Goal: Transaction & Acquisition: Purchase product/service

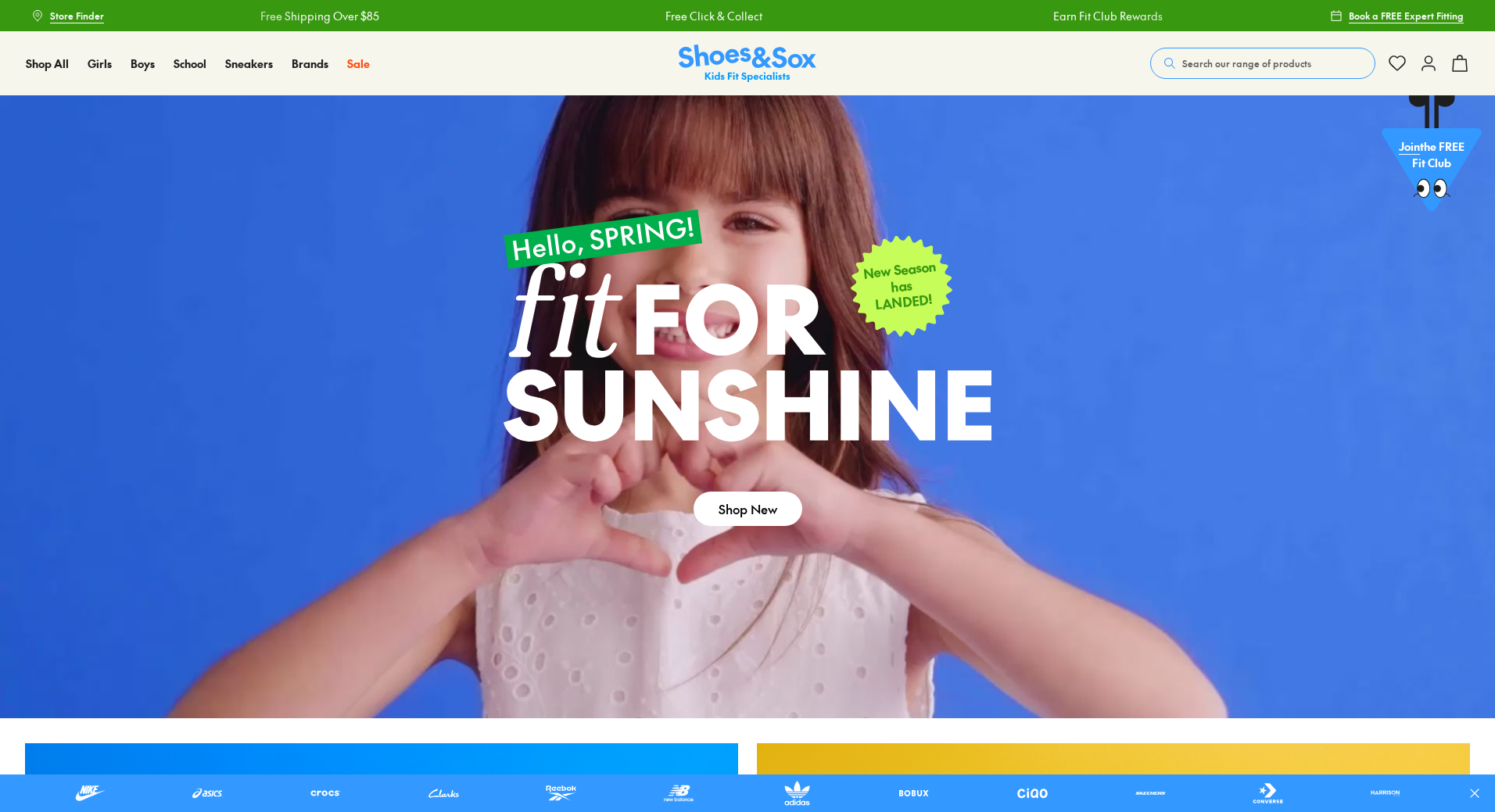
click at [1213, 59] on span "Search our range of products" at bounding box center [1246, 64] width 129 height 14
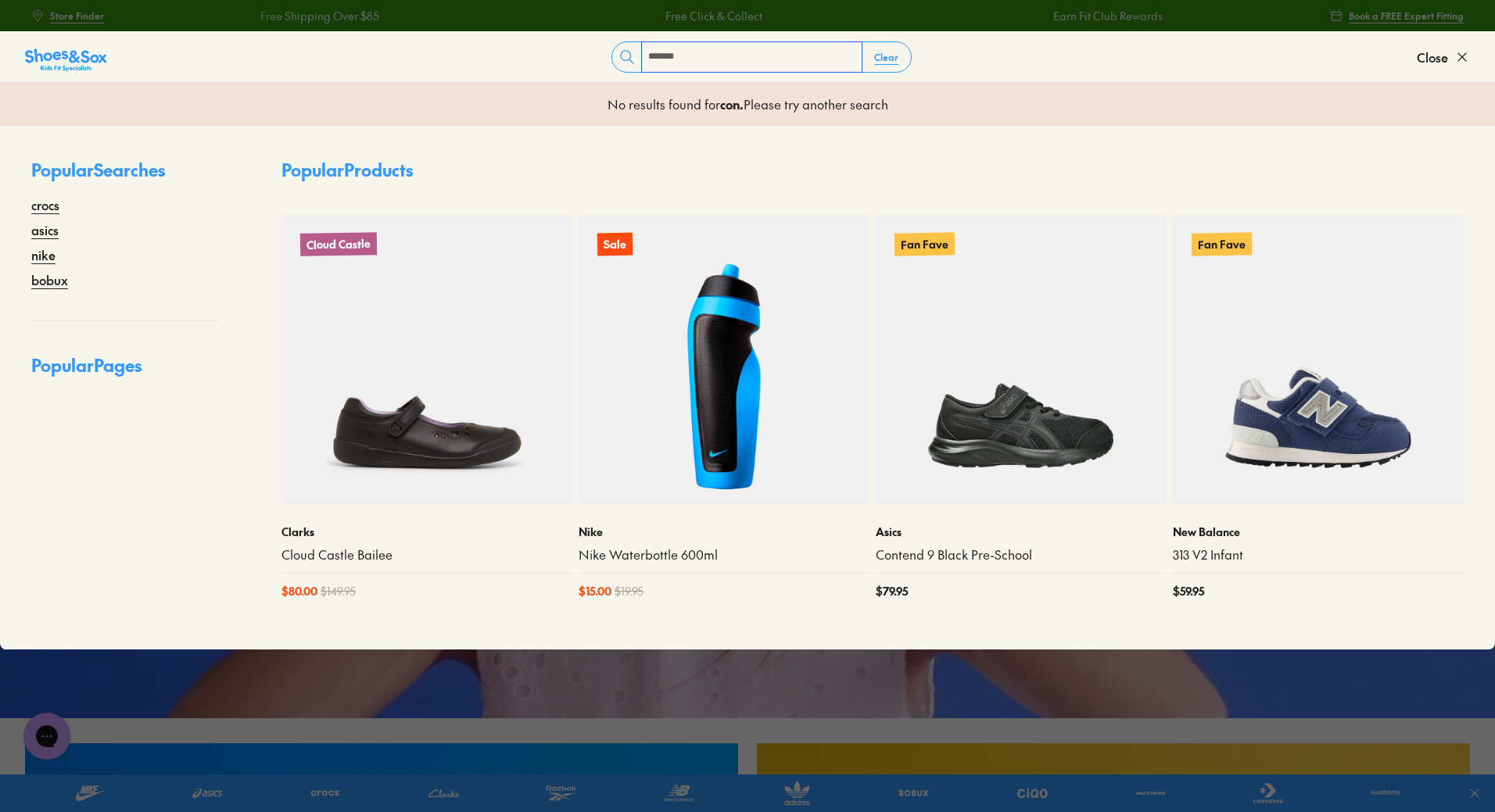
type input "*******"
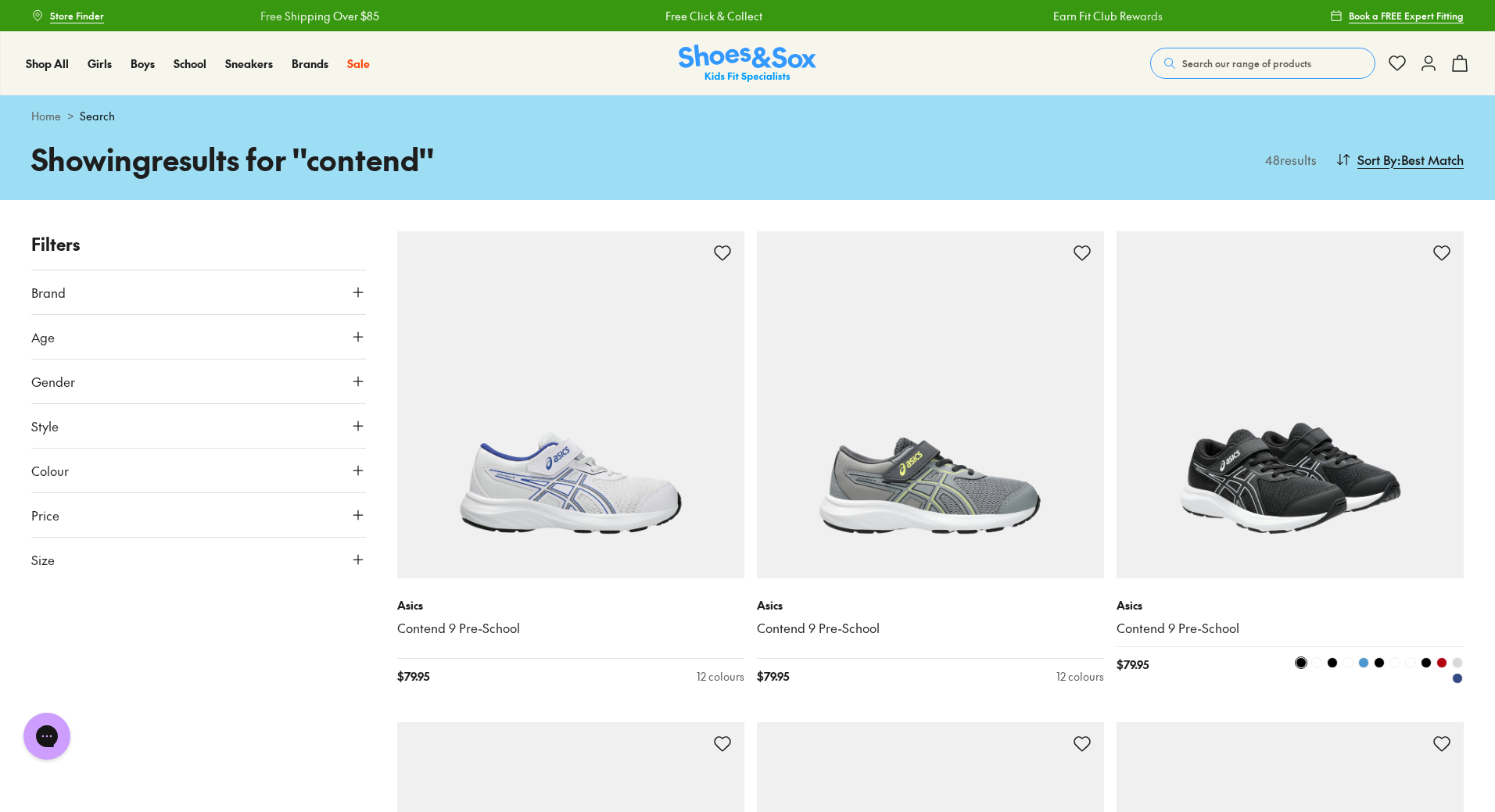
click at [1249, 411] on img at bounding box center [1290, 404] width 347 height 347
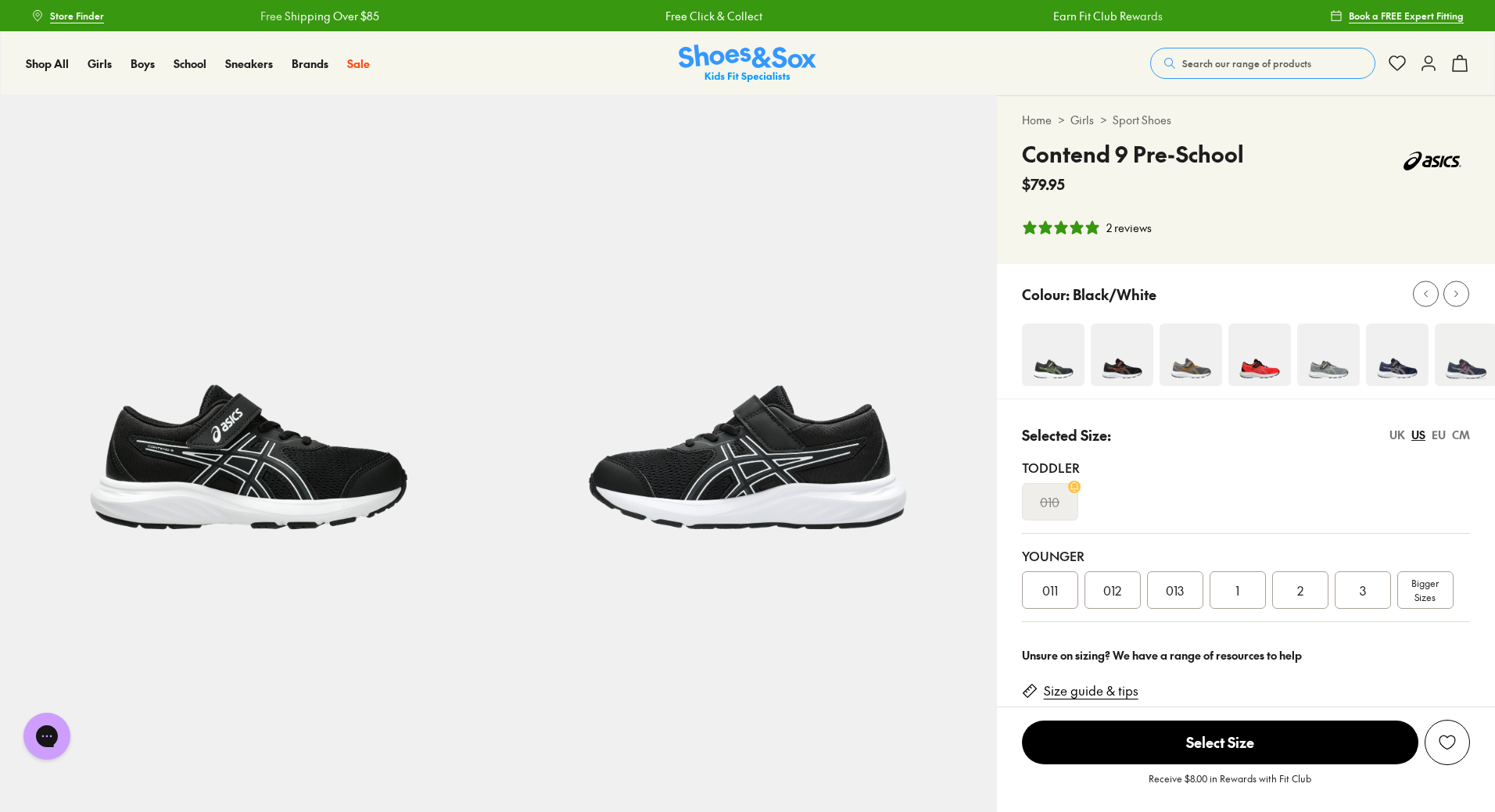
select select "*"
click at [1297, 590] on span "2" at bounding box center [1300, 590] width 6 height 19
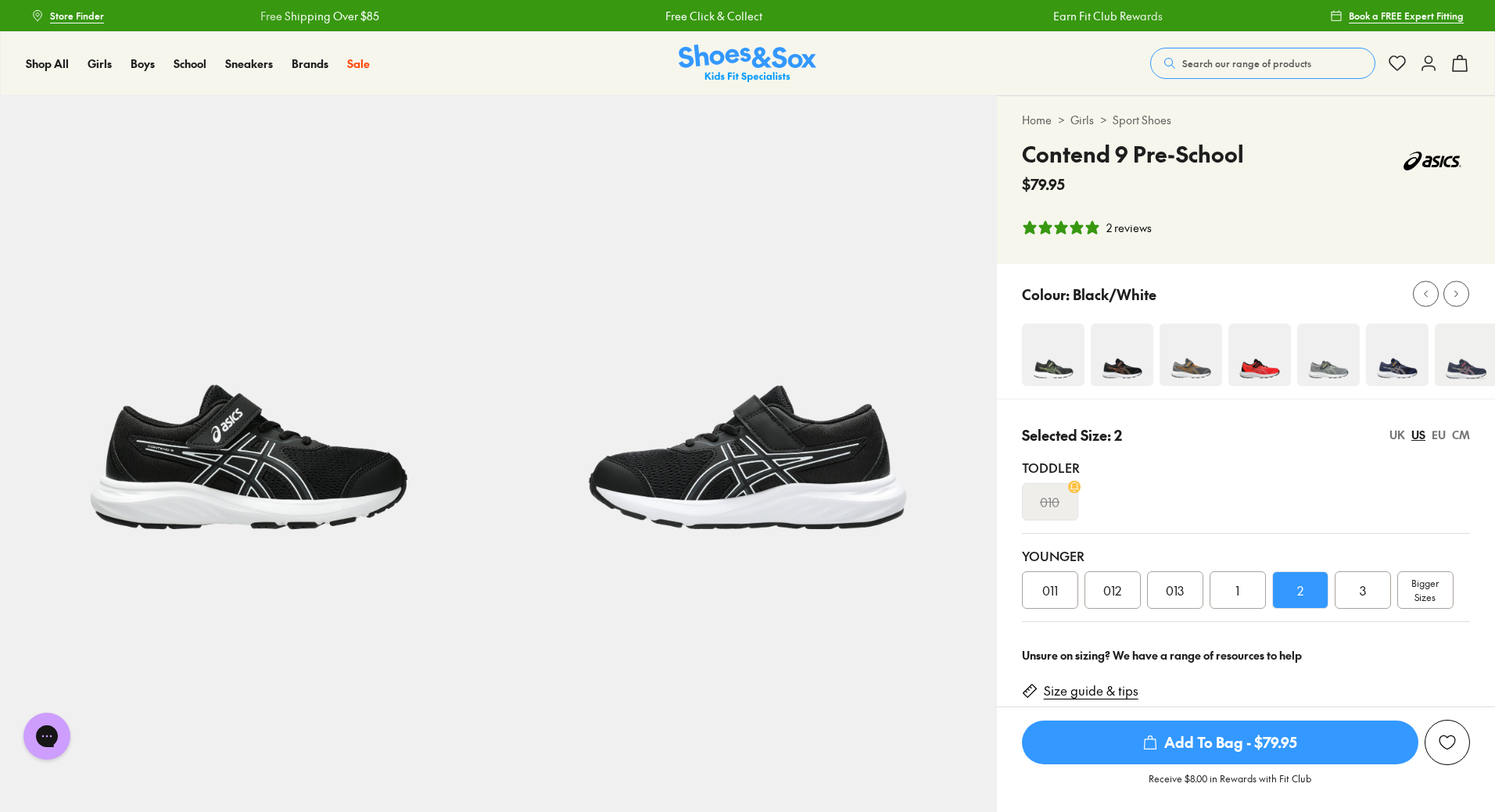
click at [1155, 752] on span "Add To Bag - $79.95" at bounding box center [1220, 742] width 397 height 44
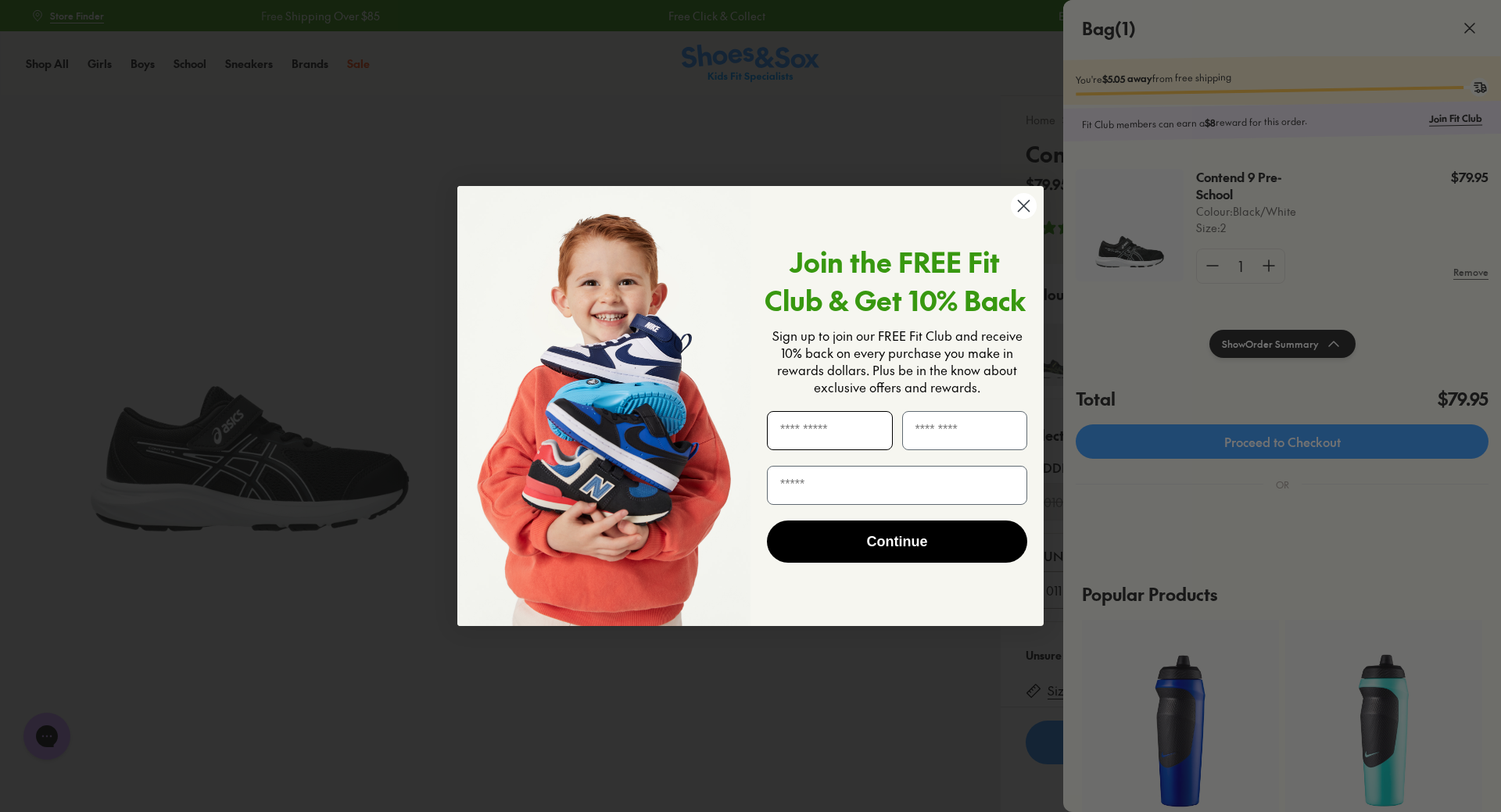
click at [832, 439] on input "First Name" at bounding box center [830, 430] width 126 height 39
click at [810, 545] on button "Continue" at bounding box center [897, 541] width 261 height 42
click at [1027, 203] on icon "Close dialog" at bounding box center [1024, 207] width 11 height 11
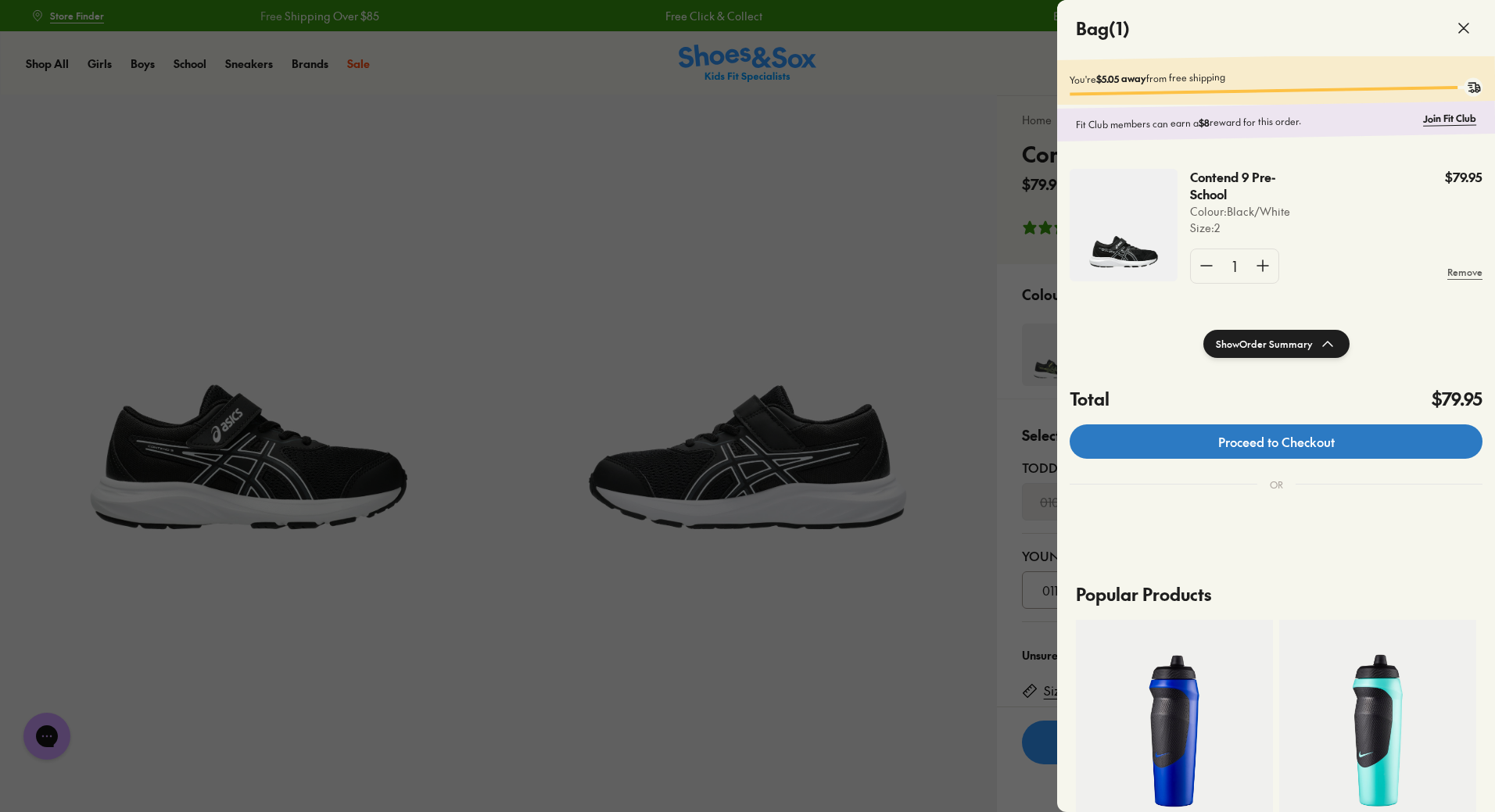
click at [1270, 454] on link "Proceed to Checkout" at bounding box center [1276, 441] width 412 height 34
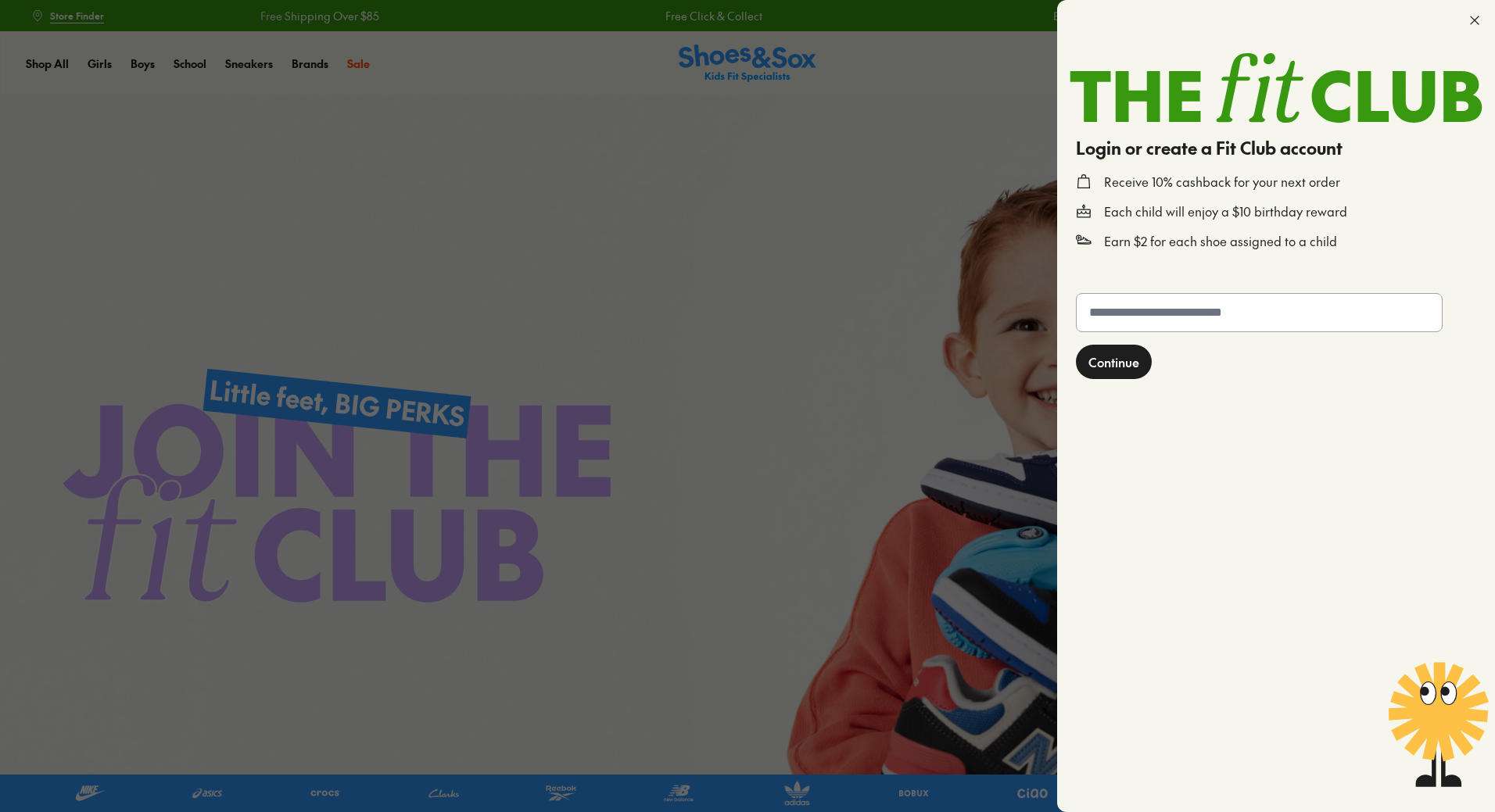
click at [1145, 323] on input "text" at bounding box center [1258, 312] width 365 height 37
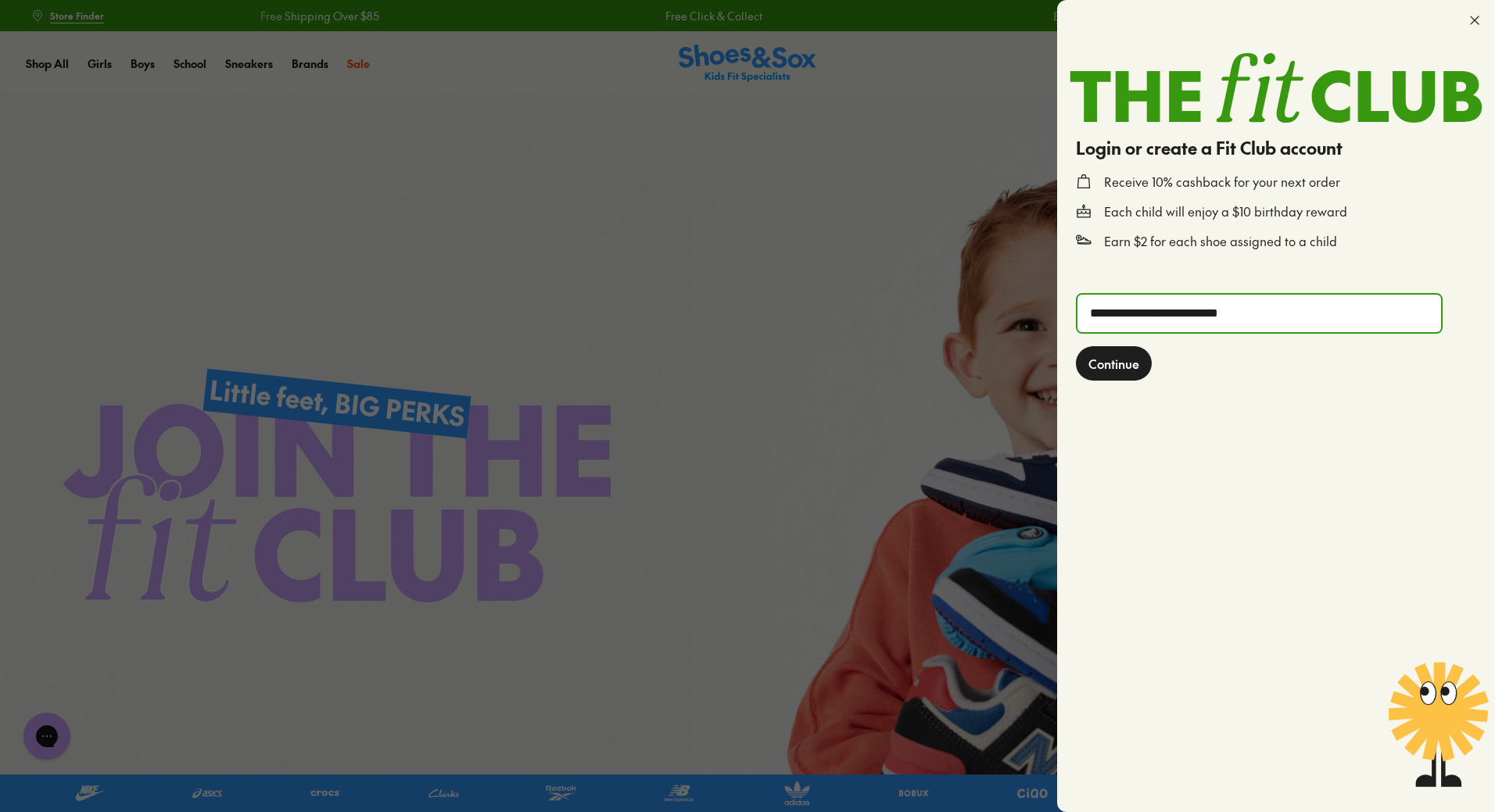
type input "**********"
click at [1137, 361] on span "Continue" at bounding box center [1114, 364] width 51 height 19
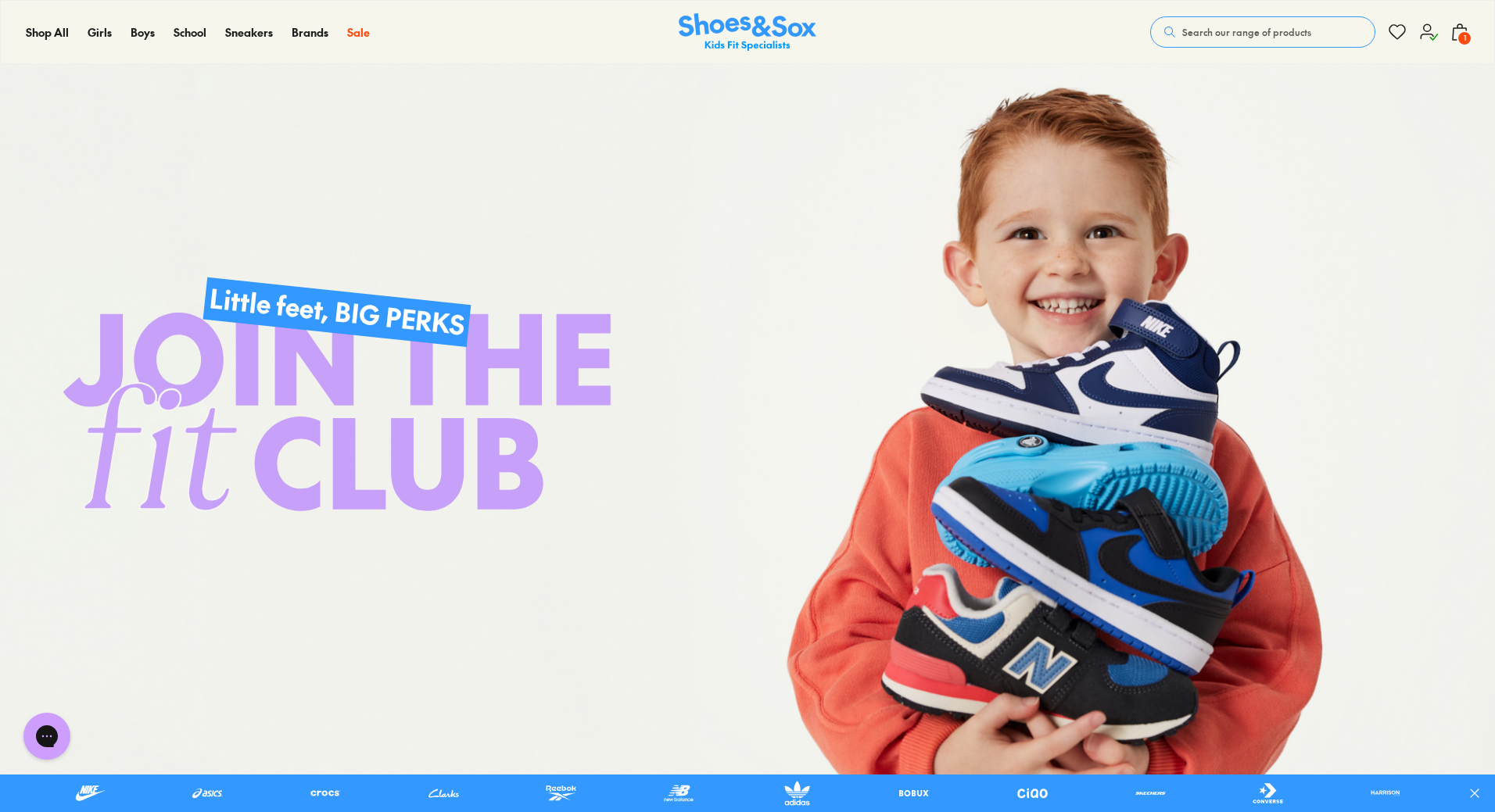
scroll to position [78, 0]
